Goal: Download file/media

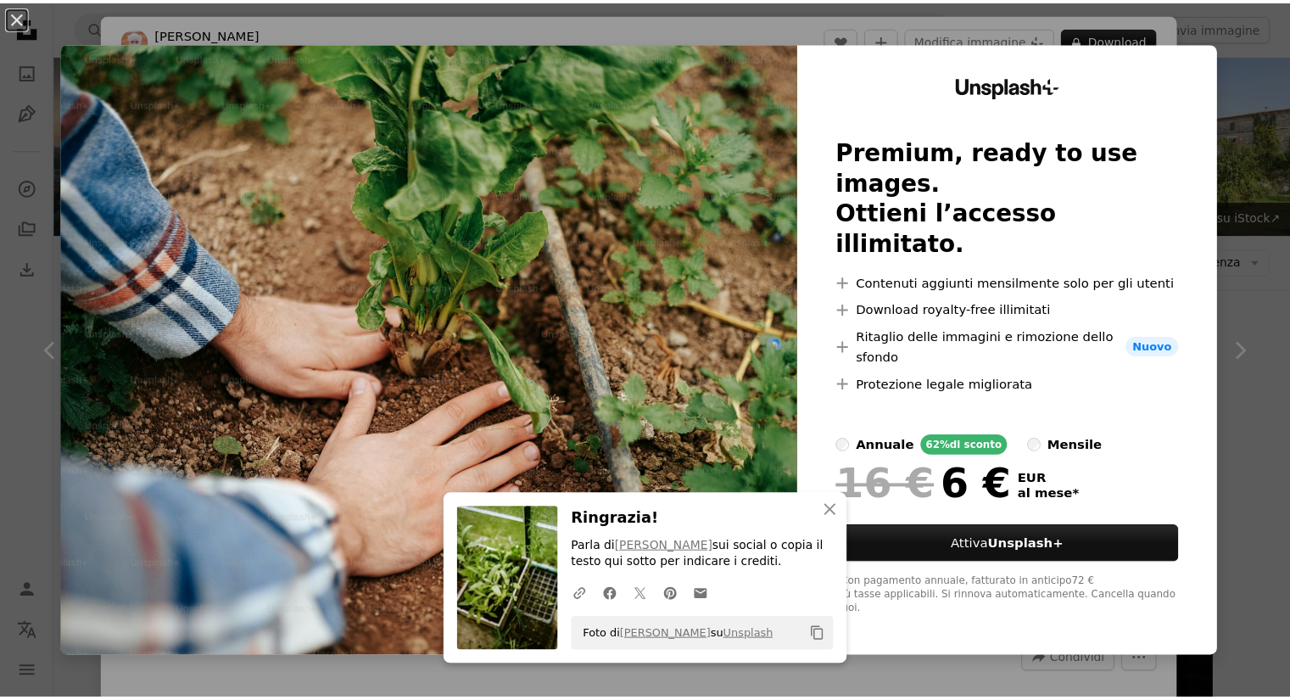
scroll to position [1866, 0]
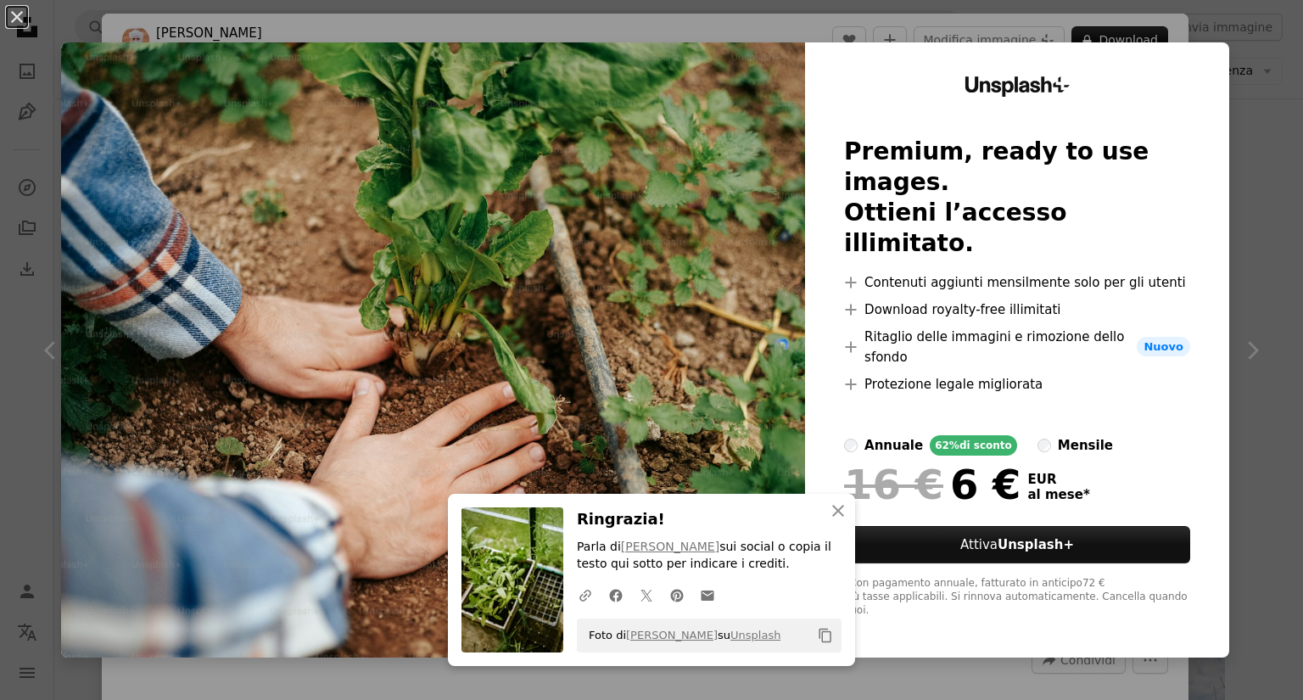
click at [5, 324] on div "An X shape An X shape Chiudi Ringrazia! Parla di [PERSON_NAME] sui social o cop…" at bounding box center [651, 350] width 1303 height 700
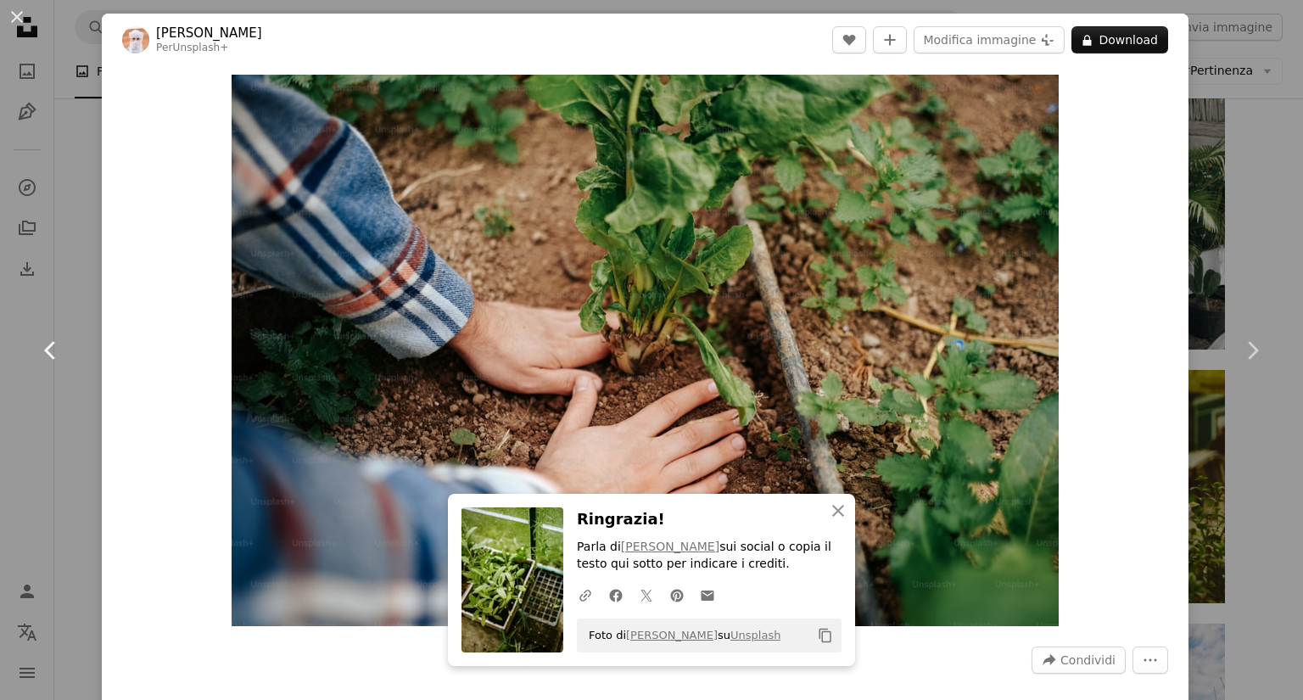
click at [10, 361] on link "Chevron left" at bounding box center [51, 350] width 102 height 163
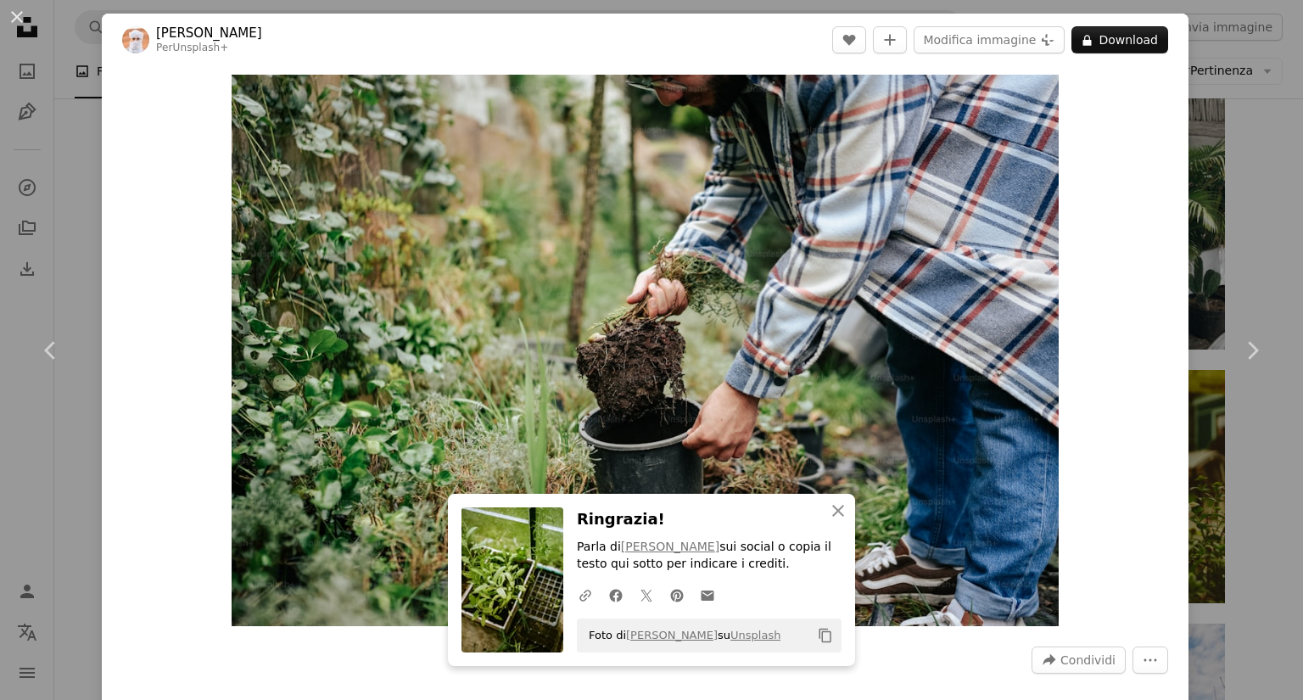
drag, startPoint x: 17, startPoint y: 18, endPoint x: 42, endPoint y: 63, distance: 51.2
click at [16, 18] on button "An X shape" at bounding box center [17, 17] width 20 height 20
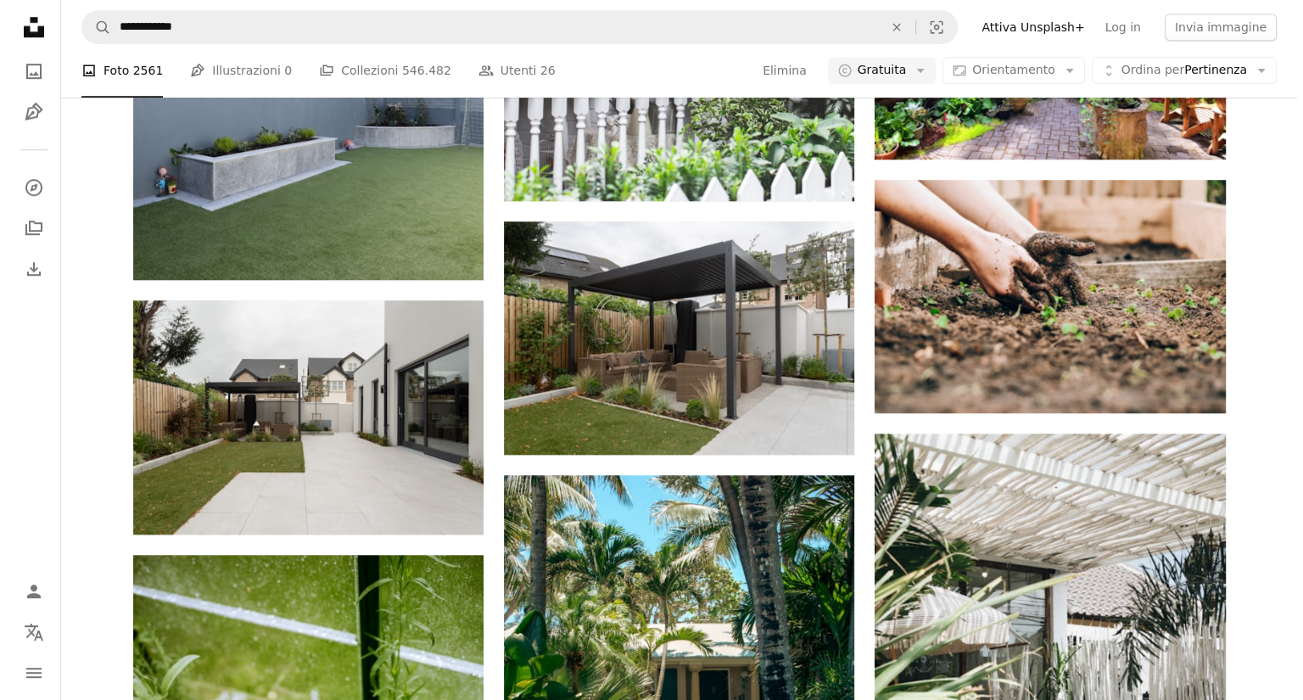
scroll to position [1188, 0]
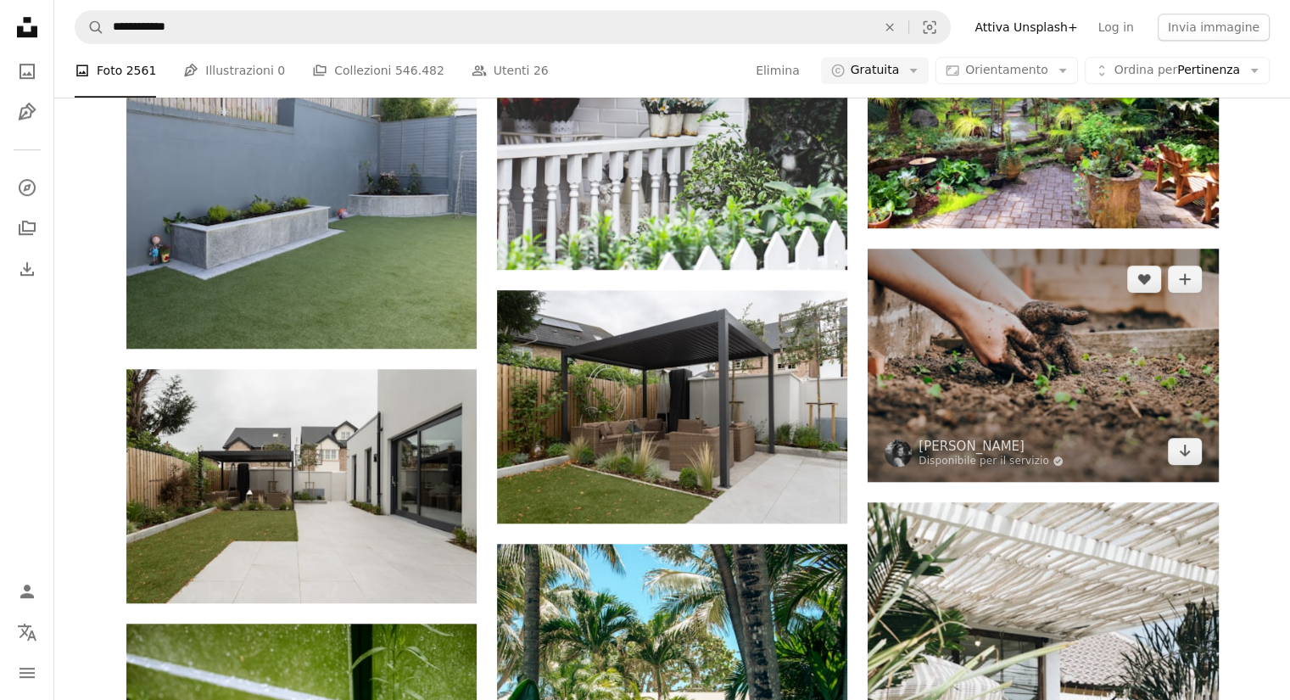
click at [997, 366] on img at bounding box center [1043, 365] width 350 height 233
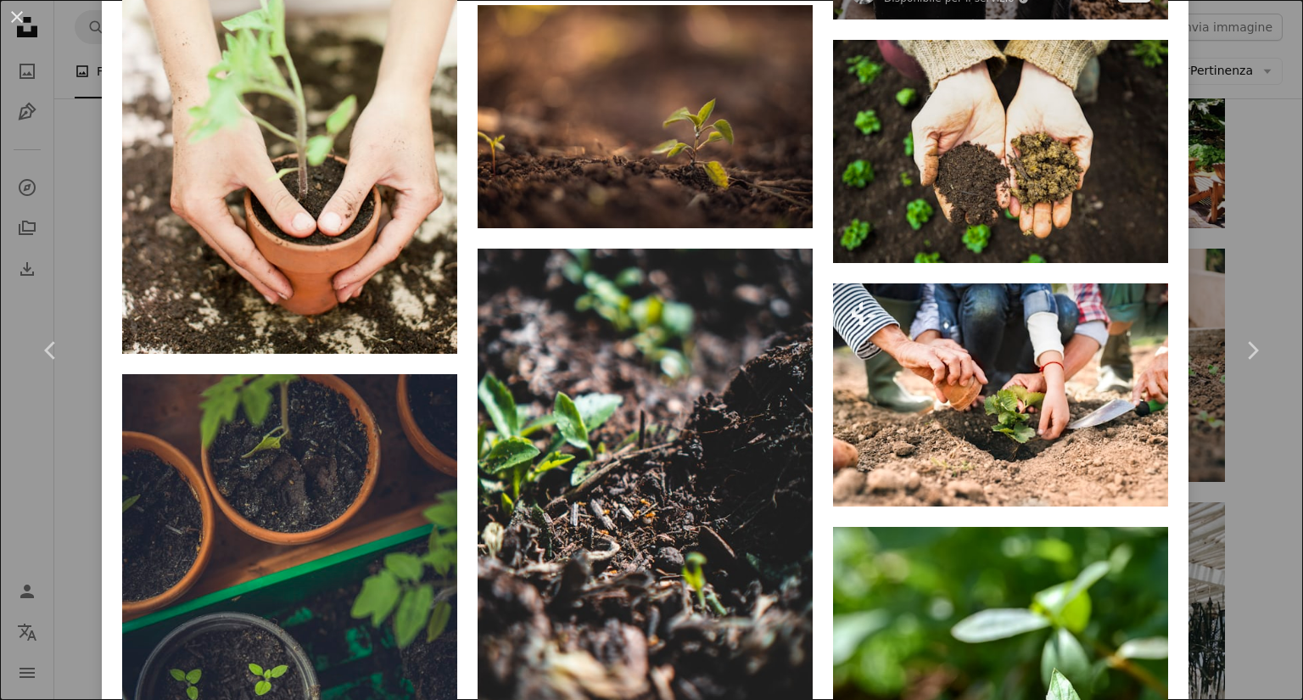
scroll to position [2980, 0]
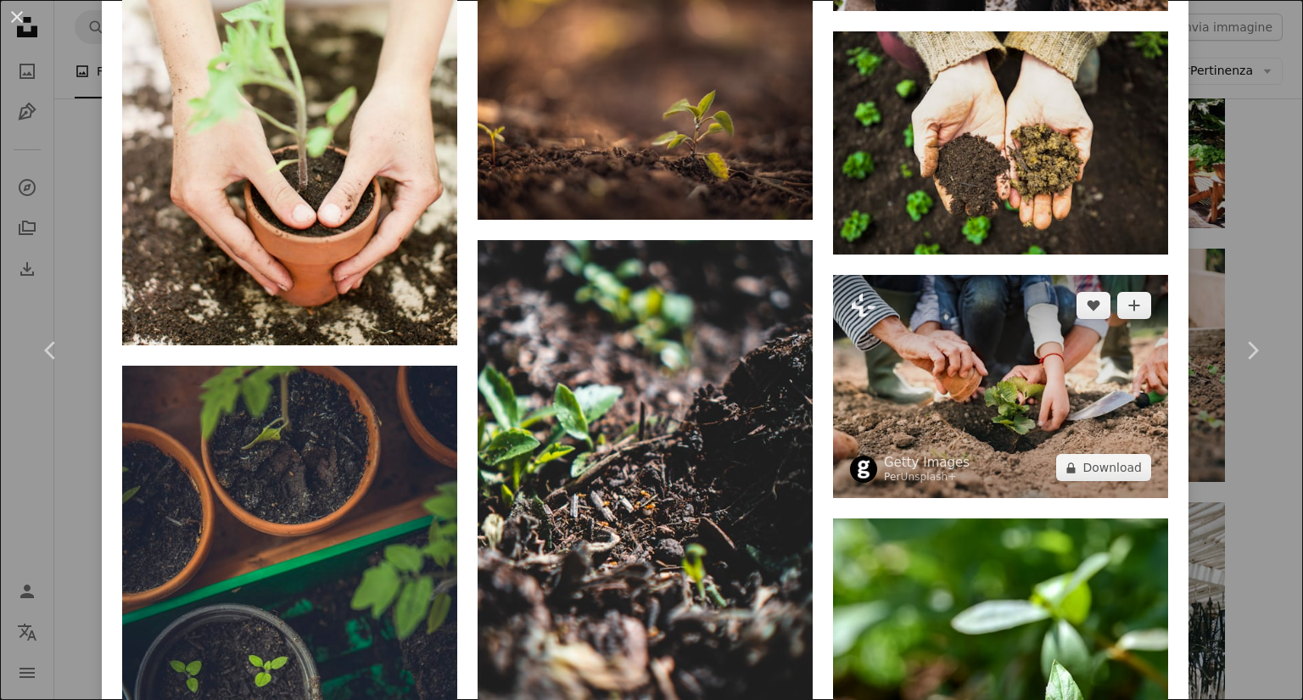
click at [992, 355] on img at bounding box center [1000, 386] width 335 height 223
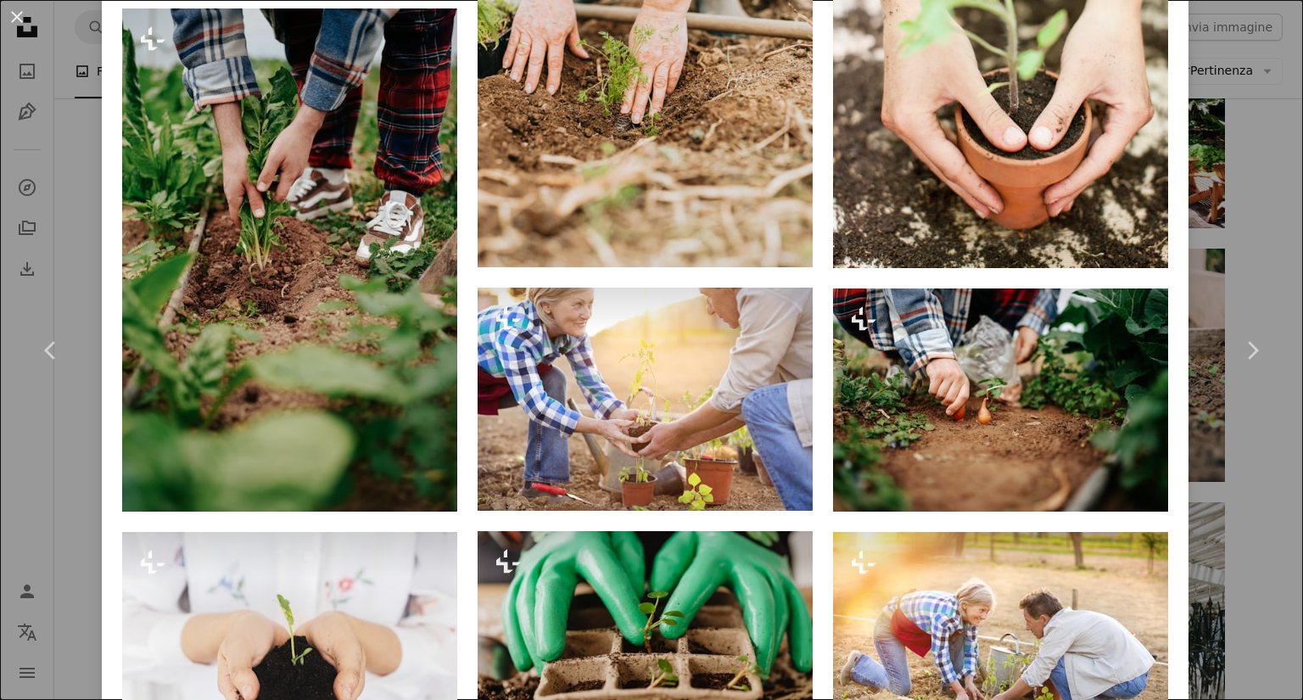
scroll to position [2036, 0]
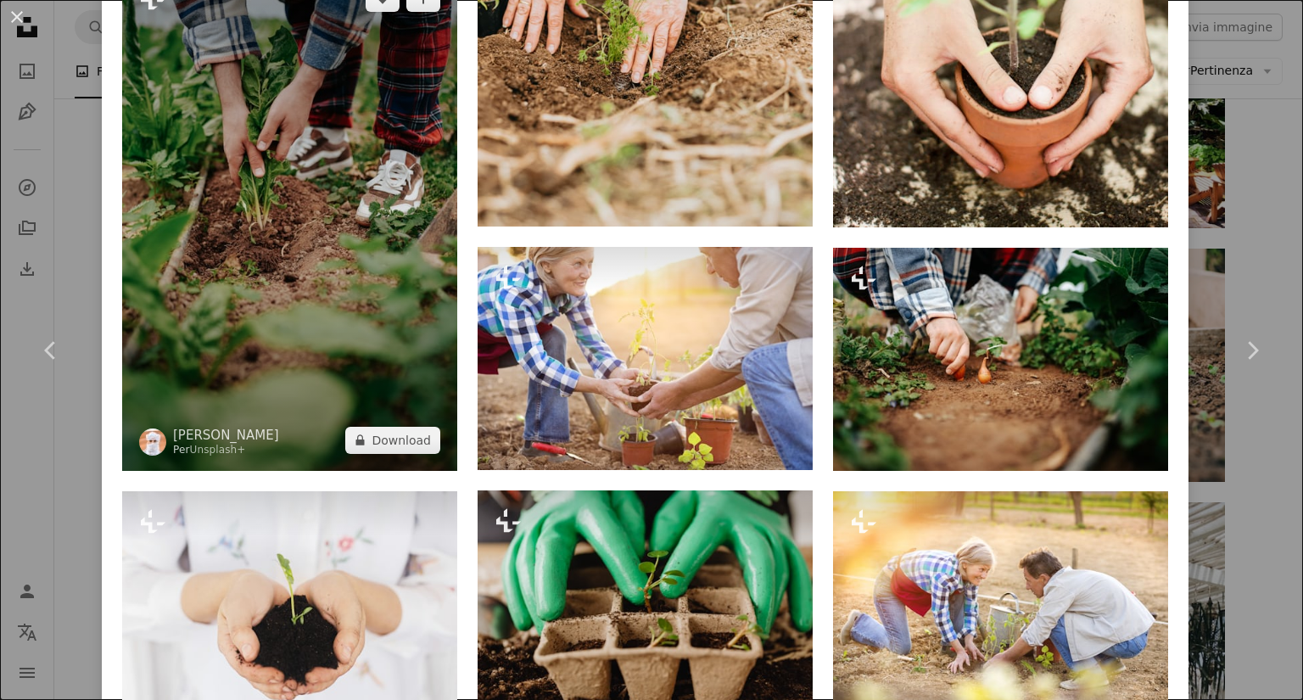
click at [254, 212] on img at bounding box center [289, 219] width 335 height 503
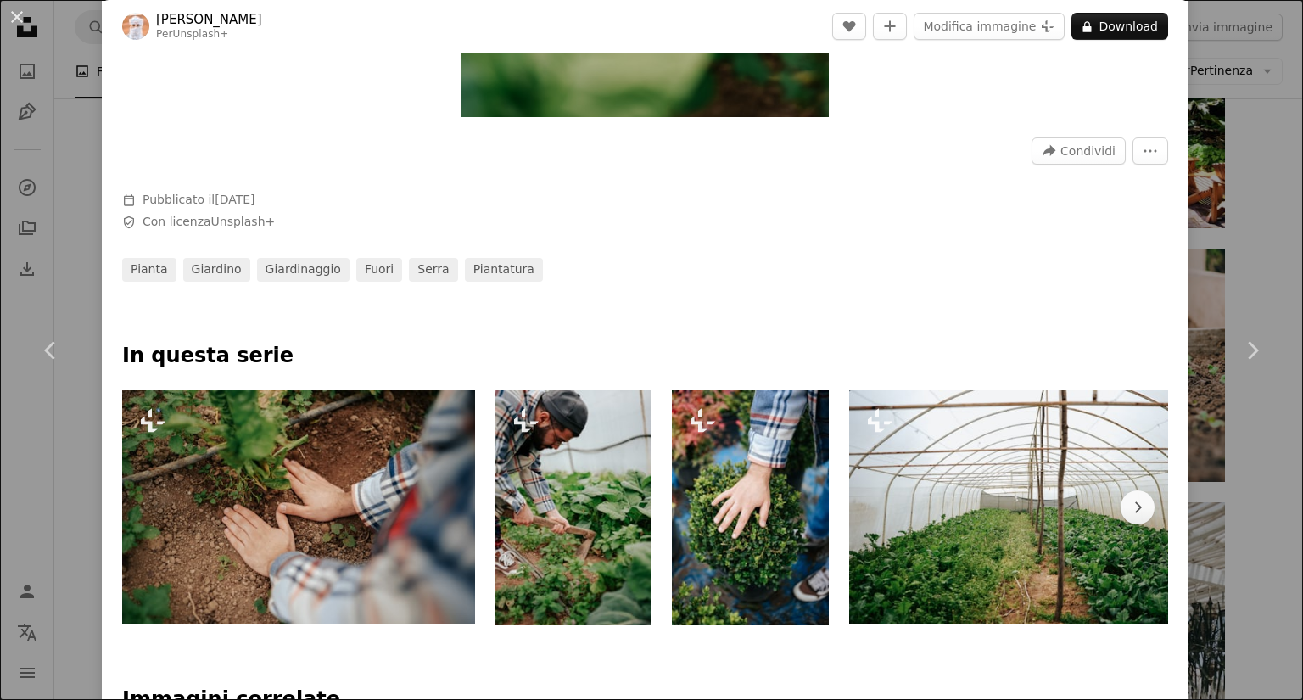
scroll to position [933, 0]
